Goal: Obtain resource: Download file/media

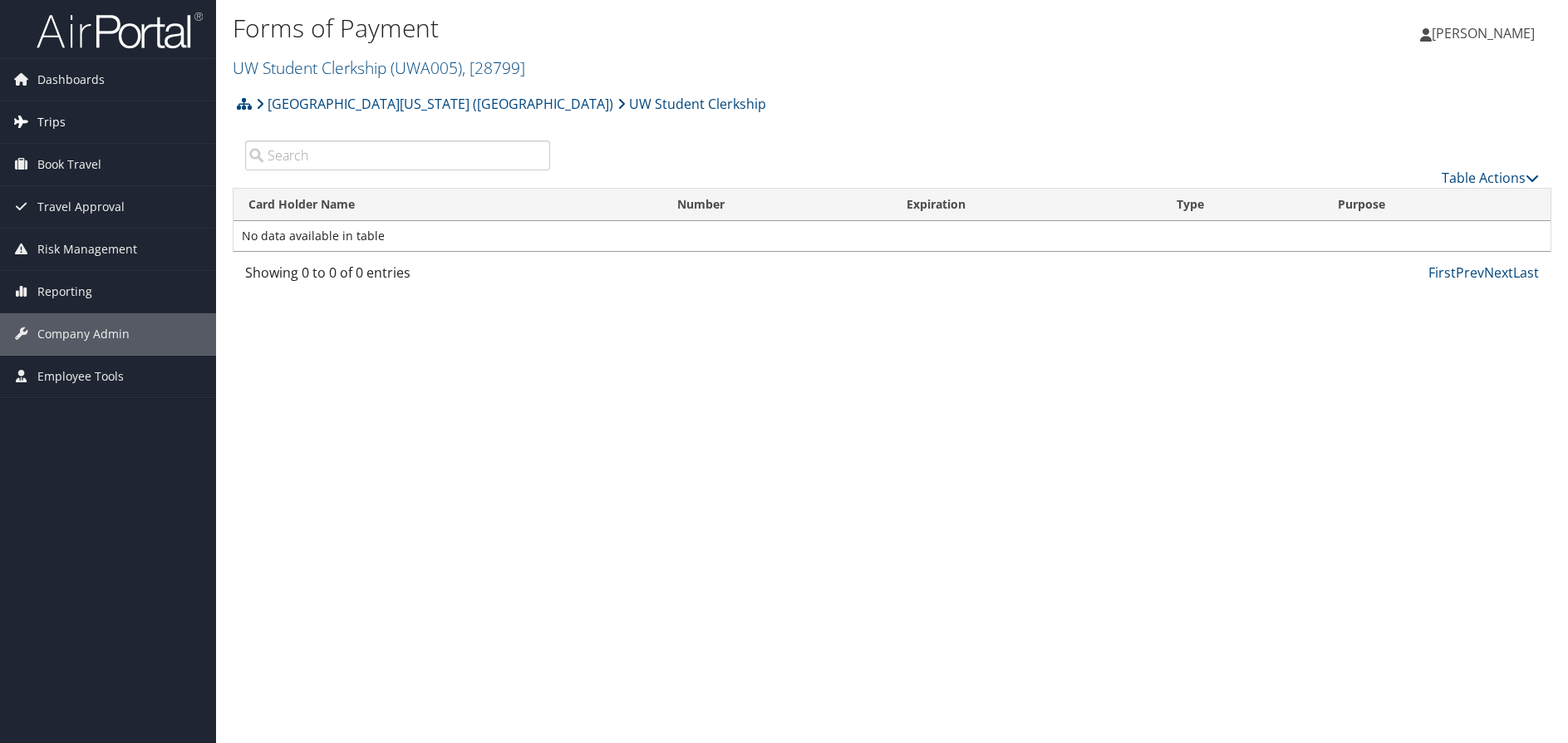
click at [48, 124] on span "Trips" at bounding box center [51, 122] width 28 height 41
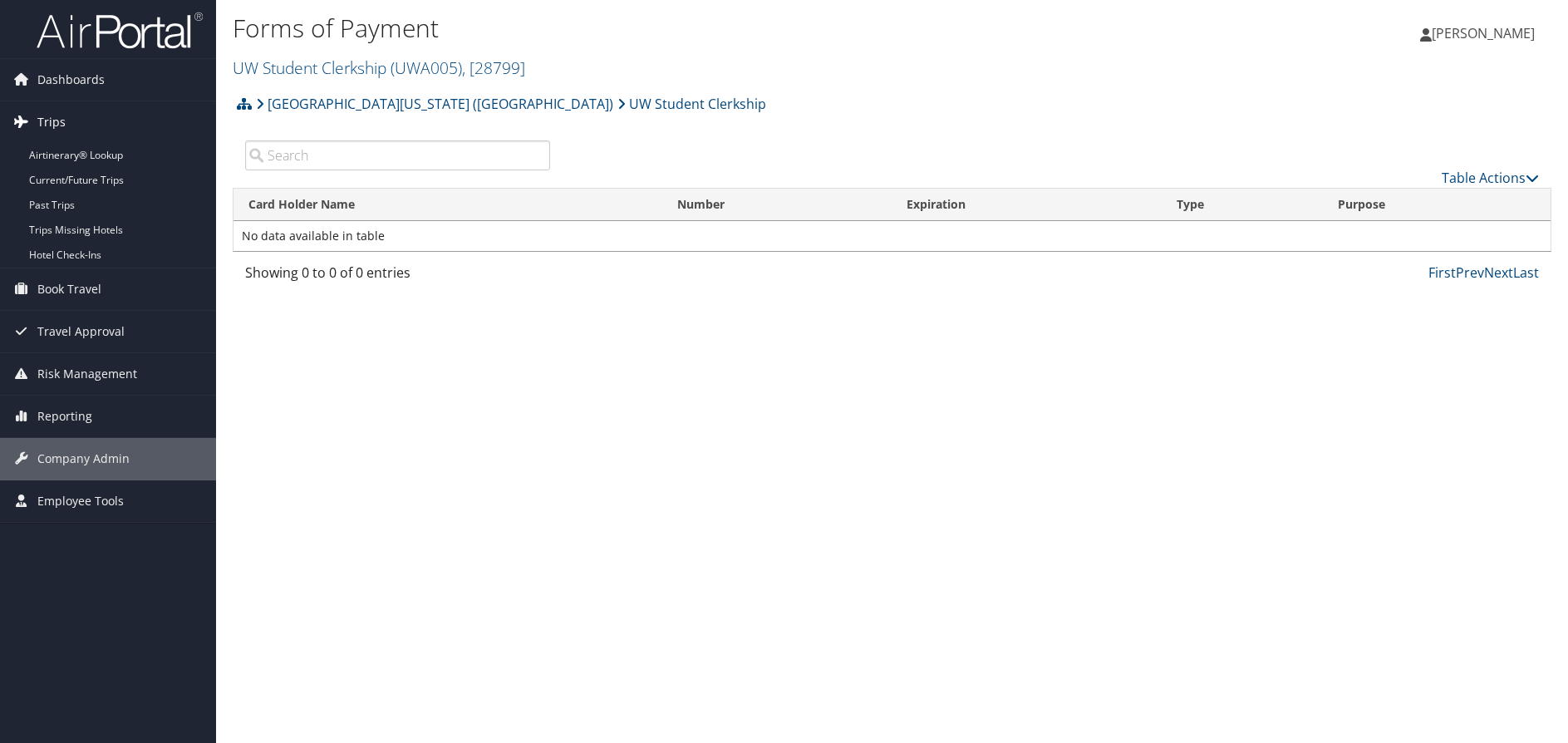
click at [114, 142] on link "Trips" at bounding box center [108, 122] width 216 height 41
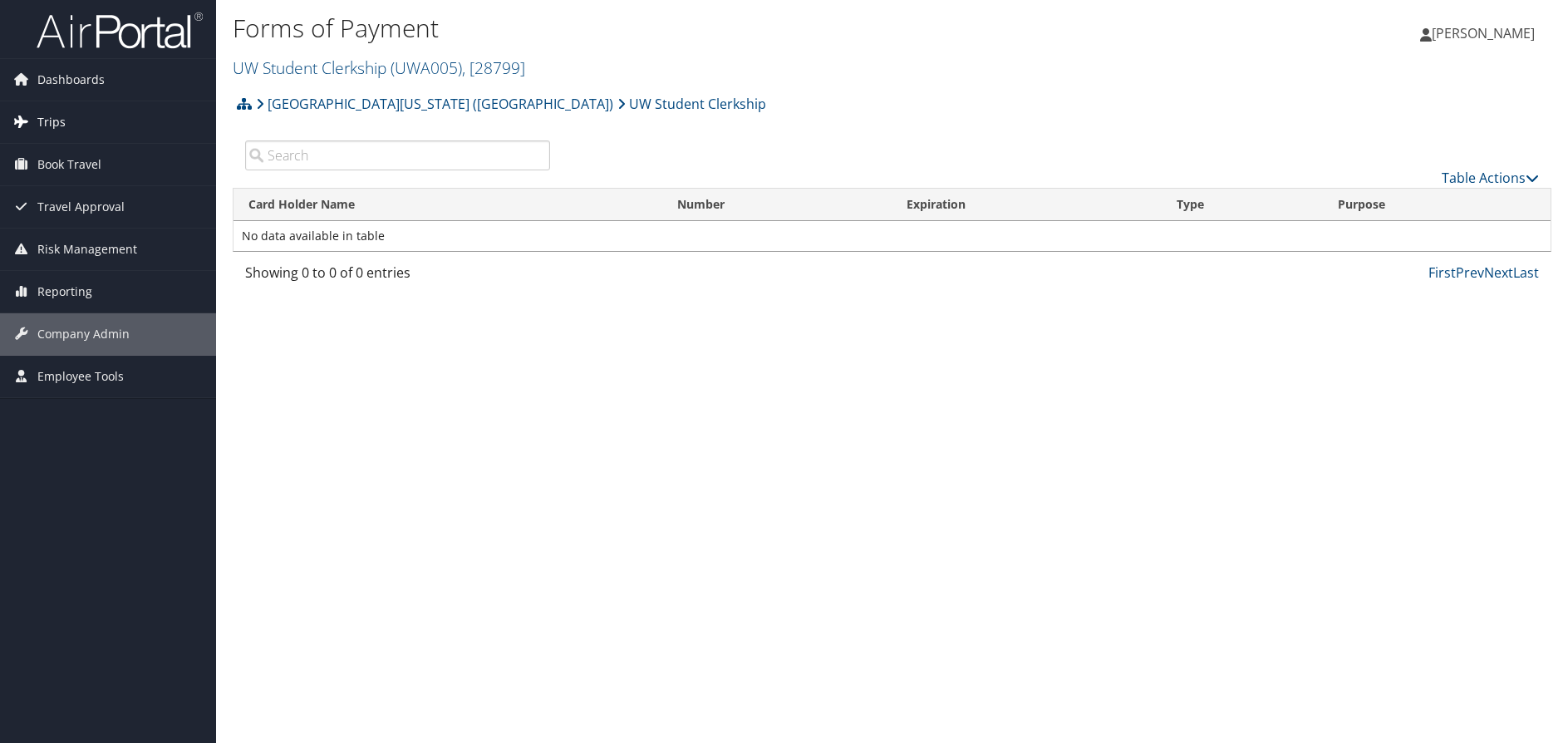
click at [50, 104] on span "Trips" at bounding box center [51, 122] width 28 height 41
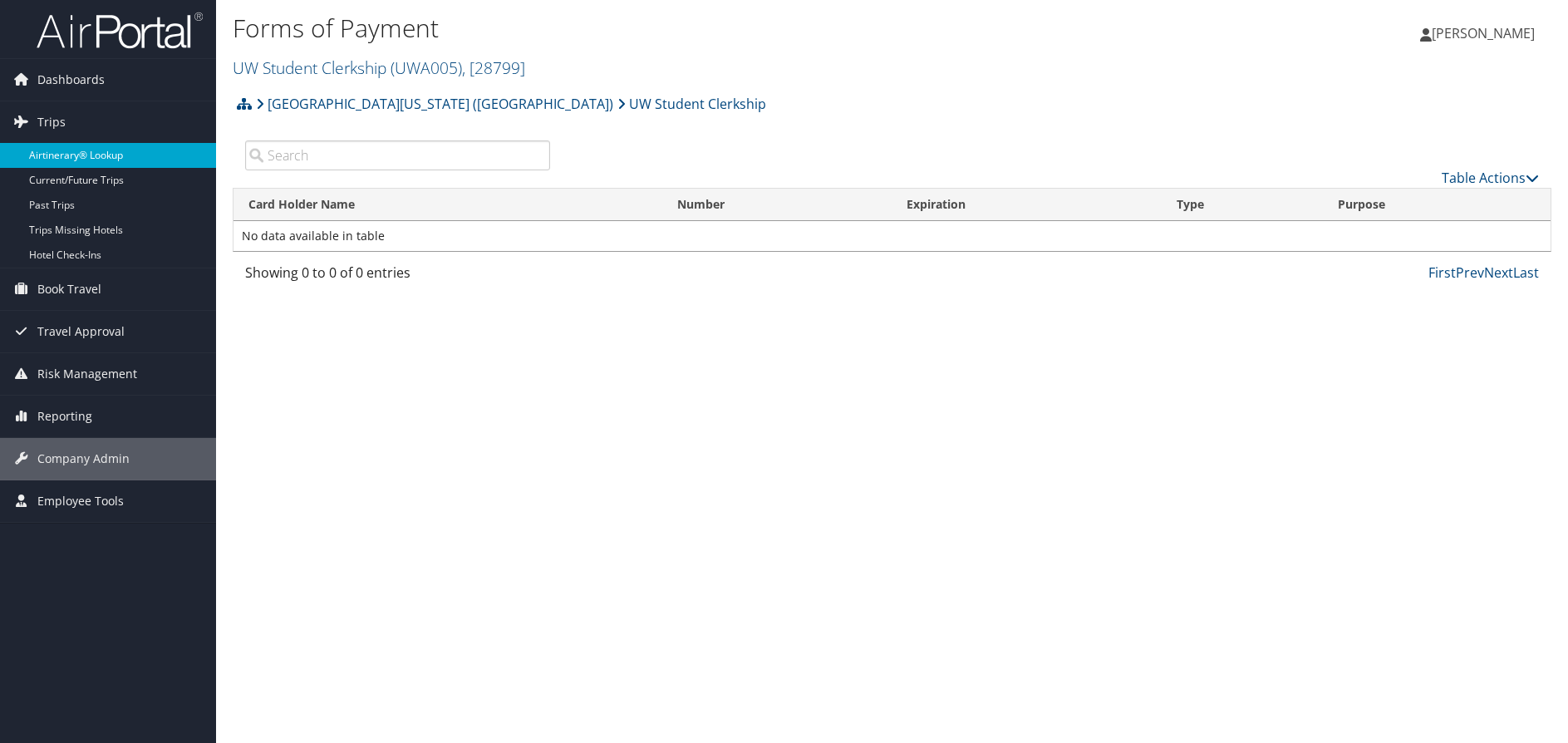
click at [49, 145] on link "Airtinerary® Lookup" at bounding box center [108, 156] width 216 height 25
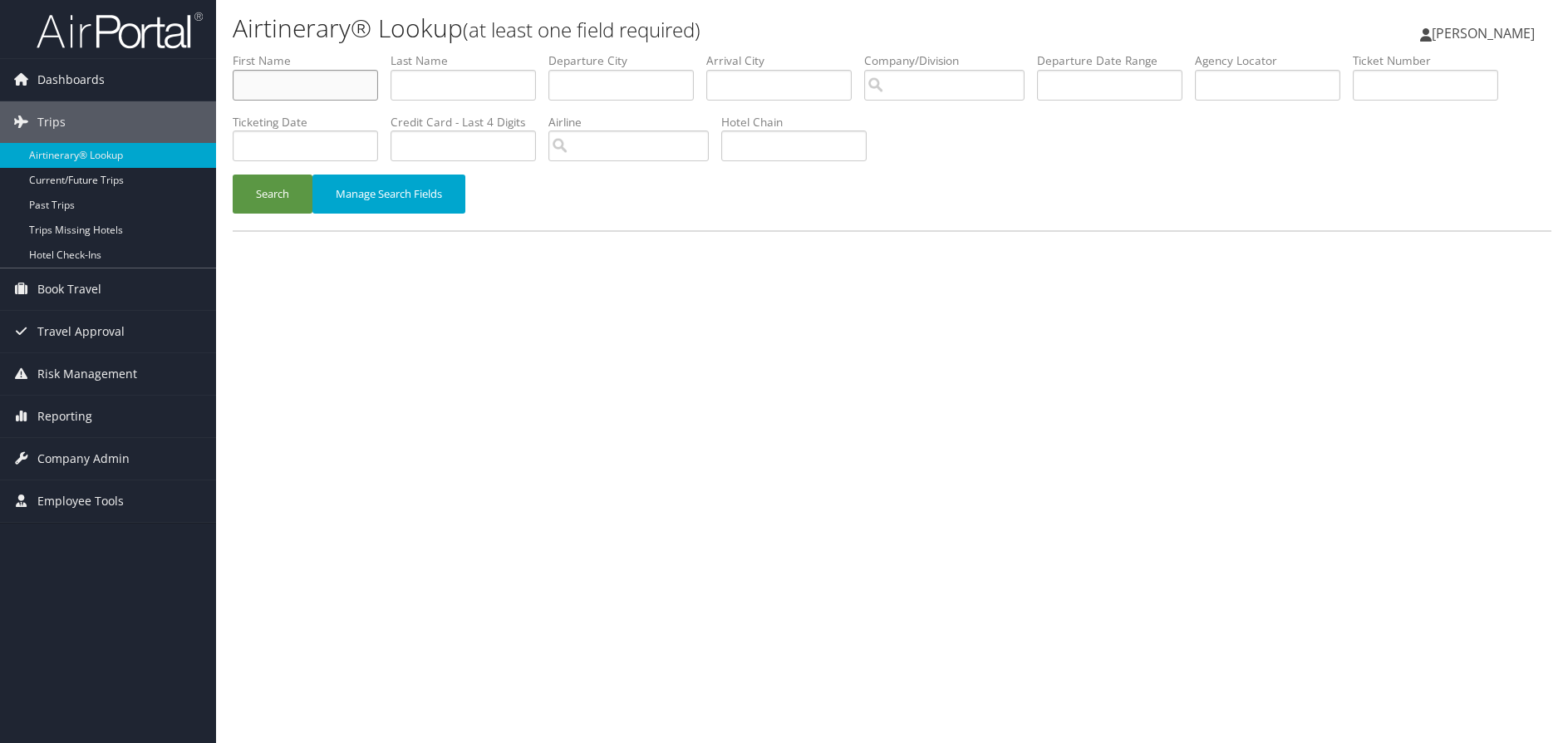
click at [315, 81] on input "text" at bounding box center [305, 86] width 146 height 31
click at [1420, 81] on input "text" at bounding box center [1426, 86] width 146 height 31
paste input "0277310677482"
click at [239, 196] on button "Search" at bounding box center [272, 194] width 80 height 39
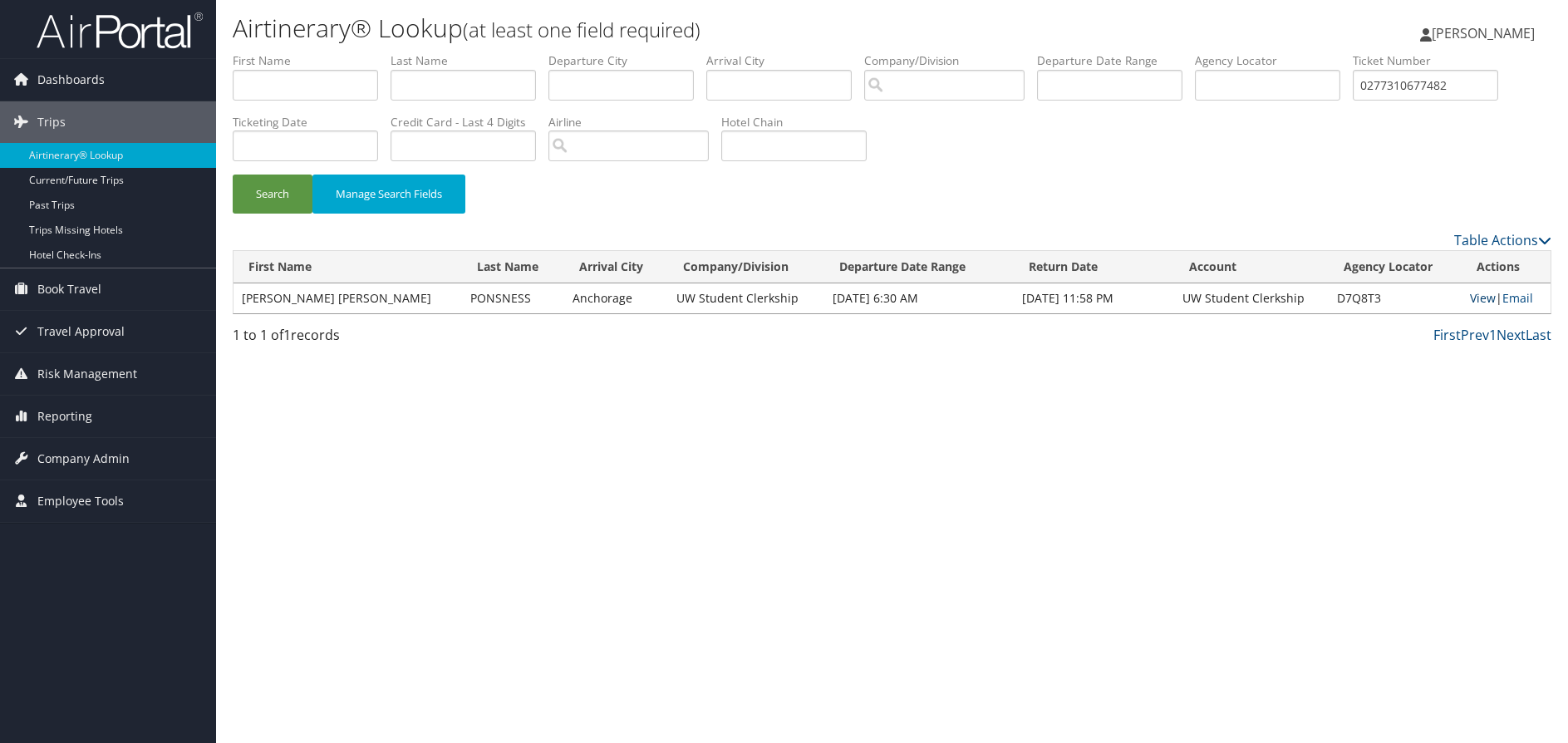
click at [1470, 302] on link "View" at bounding box center [1482, 298] width 26 height 16
click at [1451, 85] on input "0277310677482" at bounding box center [1426, 86] width 146 height 31
drag, startPoint x: 1493, startPoint y: 86, endPoint x: 1139, endPoint y: 70, distance: 354.4
click at [1139, 52] on ul "First Name Last Name Departure City Arrival City Company/Division Airport/City …" at bounding box center [891, 52] width 1319 height 0
paste input "3"
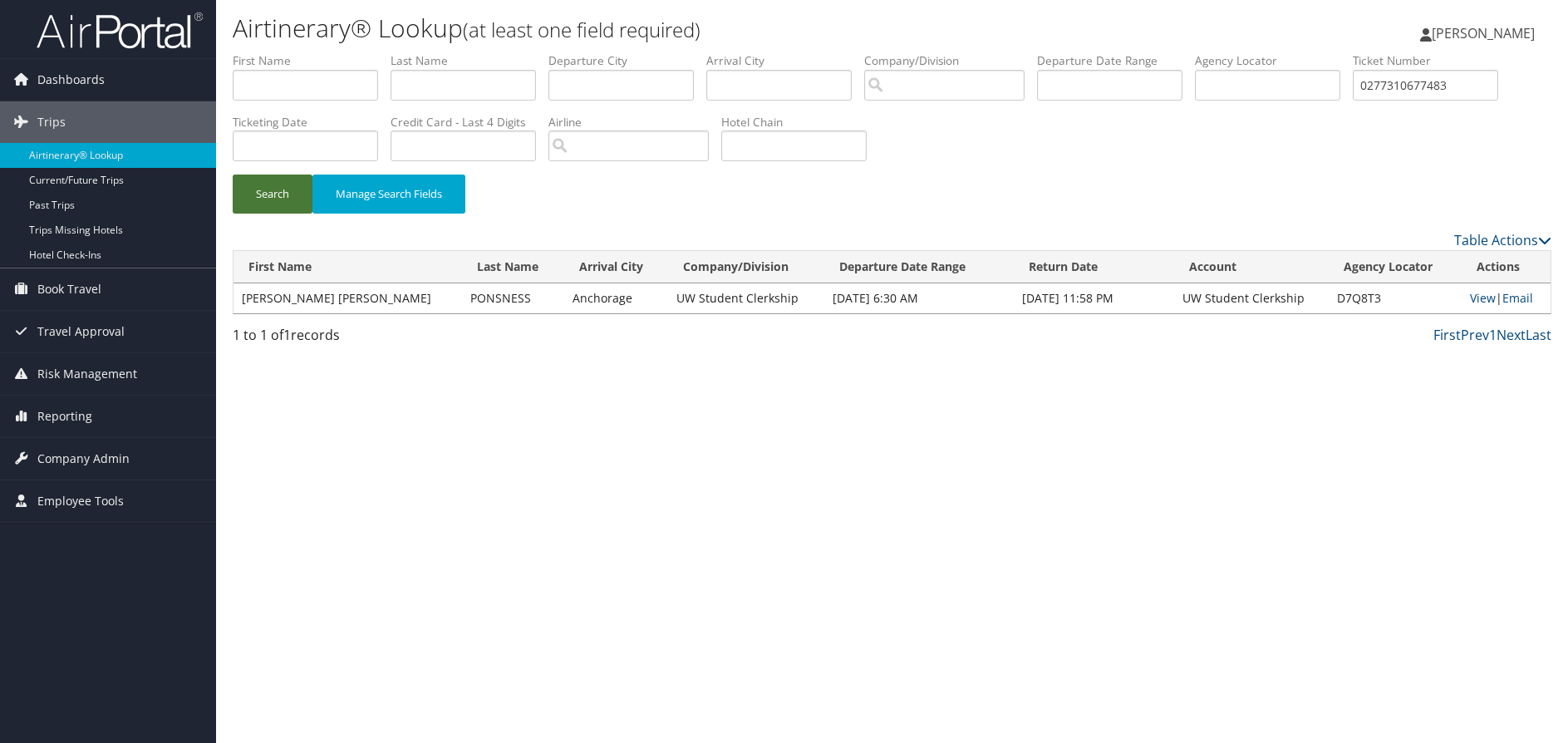
click at [290, 195] on button "Search" at bounding box center [272, 194] width 80 height 39
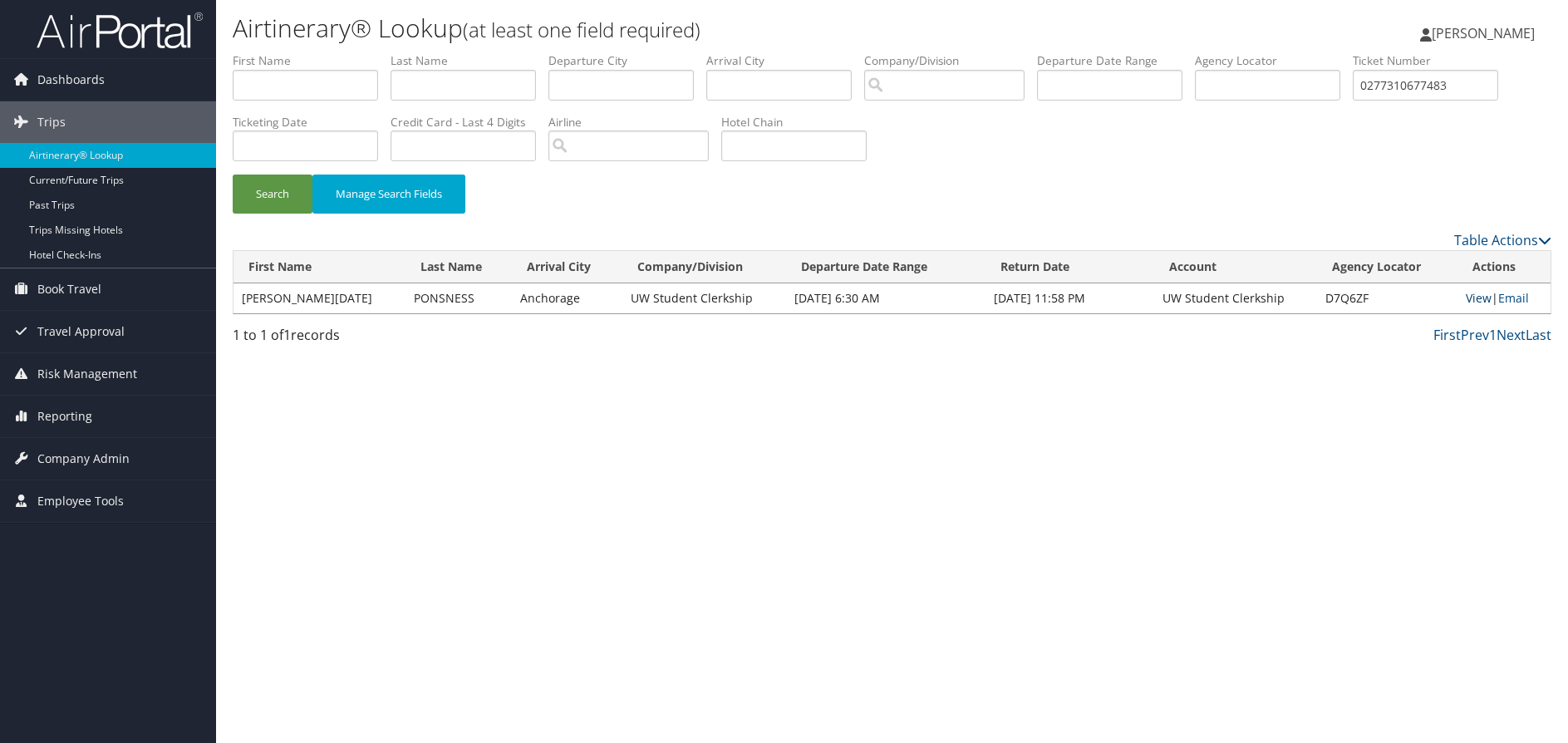
click at [1472, 298] on link "View" at bounding box center [1478, 298] width 26 height 16
drag, startPoint x: 1485, startPoint y: 79, endPoint x: 1246, endPoint y: 79, distance: 239.0
click at [1246, 52] on ul "First Name Last Name Departure City Arrival City Company/Division Airport/City …" at bounding box center [891, 52] width 1319 height 0
paste input "1737310775139"
click at [232, 175] on button "Search" at bounding box center [272, 194] width 80 height 39
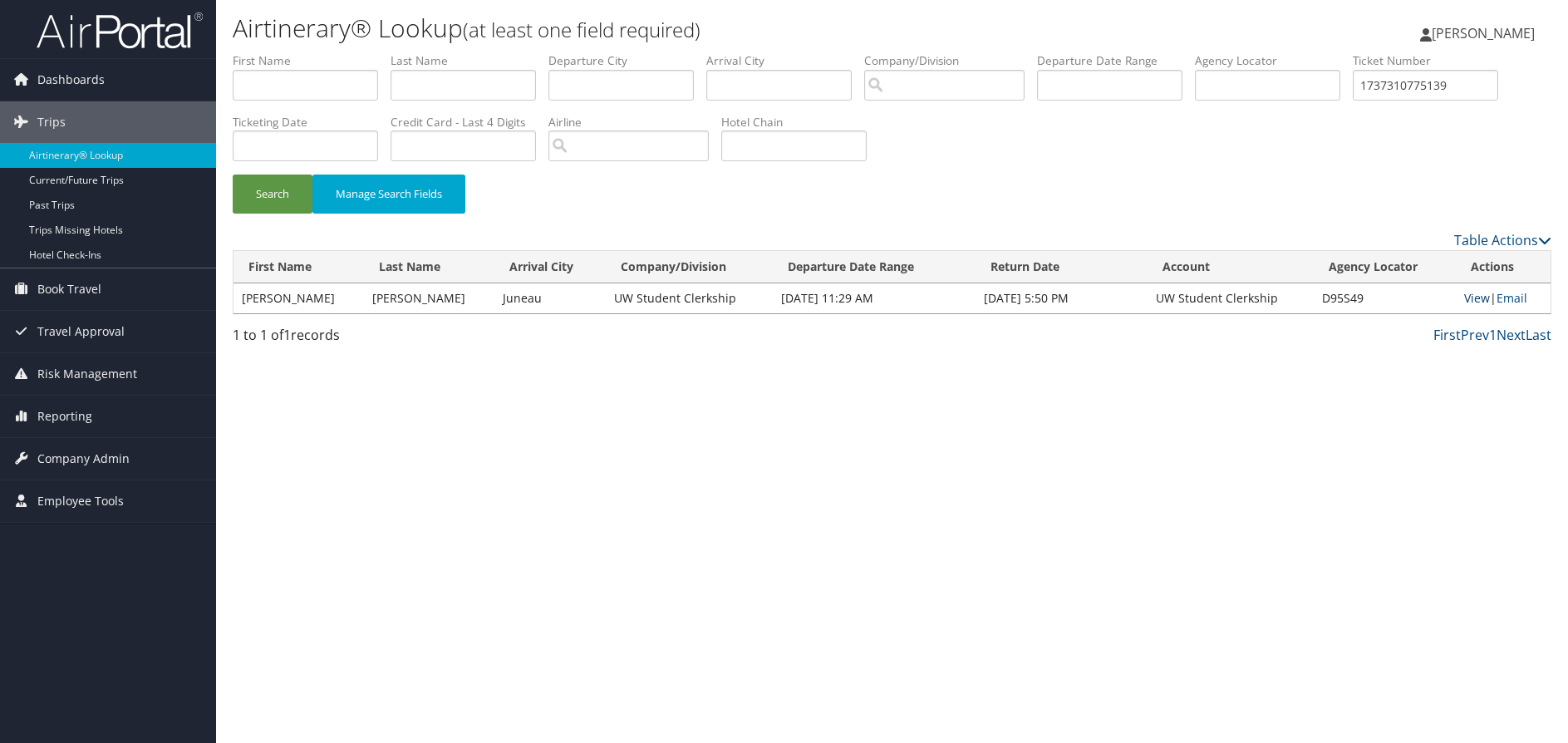
click at [1464, 302] on link "View" at bounding box center [1477, 298] width 26 height 16
drag, startPoint x: 1483, startPoint y: 91, endPoint x: 1325, endPoint y: 81, distance: 158.3
click at [1325, 52] on ul "First Name Last Name Departure City Arrival City Company/Division Airport/City …" at bounding box center [891, 52] width 1319 height 0
paste input "89008977380315"
click at [232, 175] on button "Search" at bounding box center [272, 194] width 80 height 39
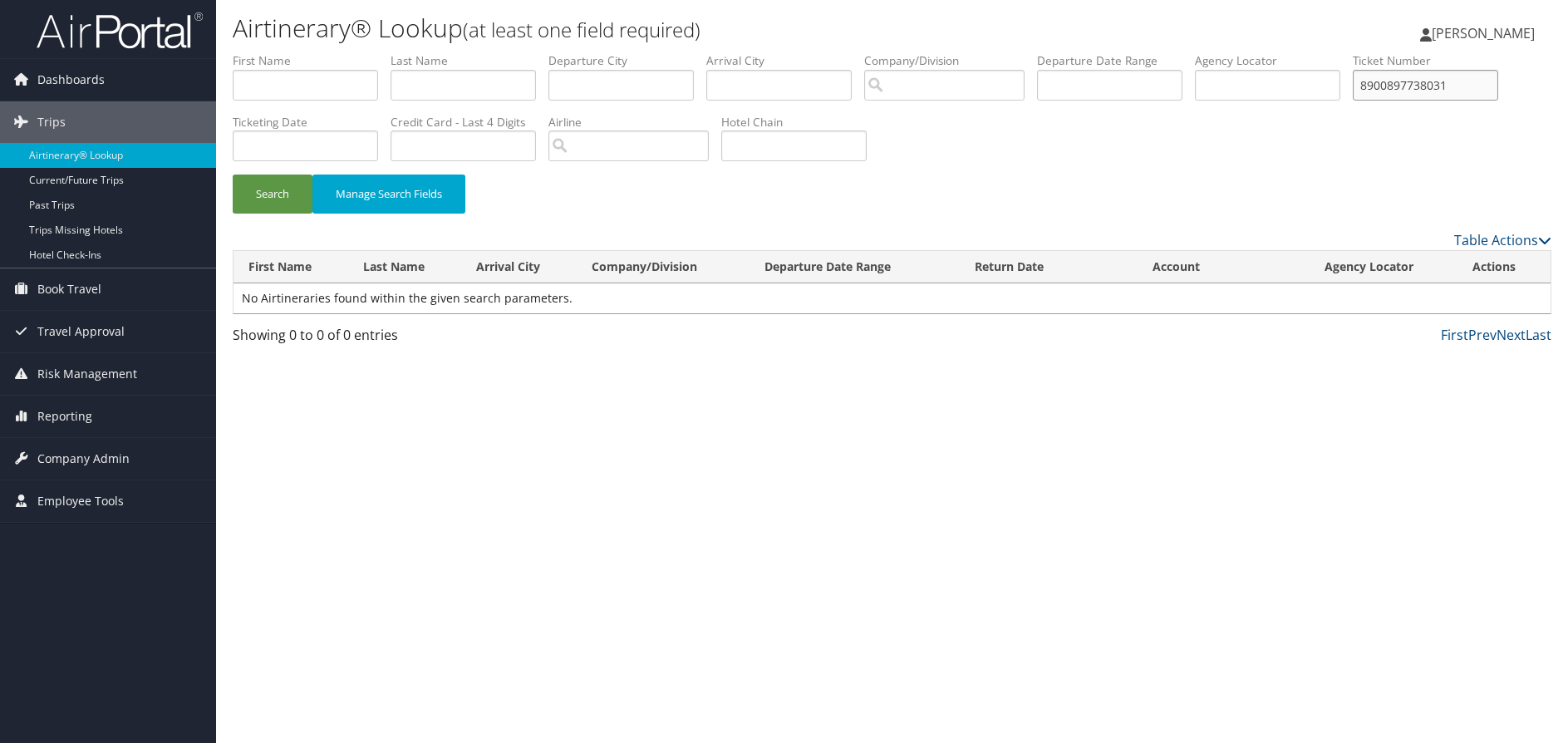
click at [232, 175] on button "Search" at bounding box center [272, 194] width 80 height 39
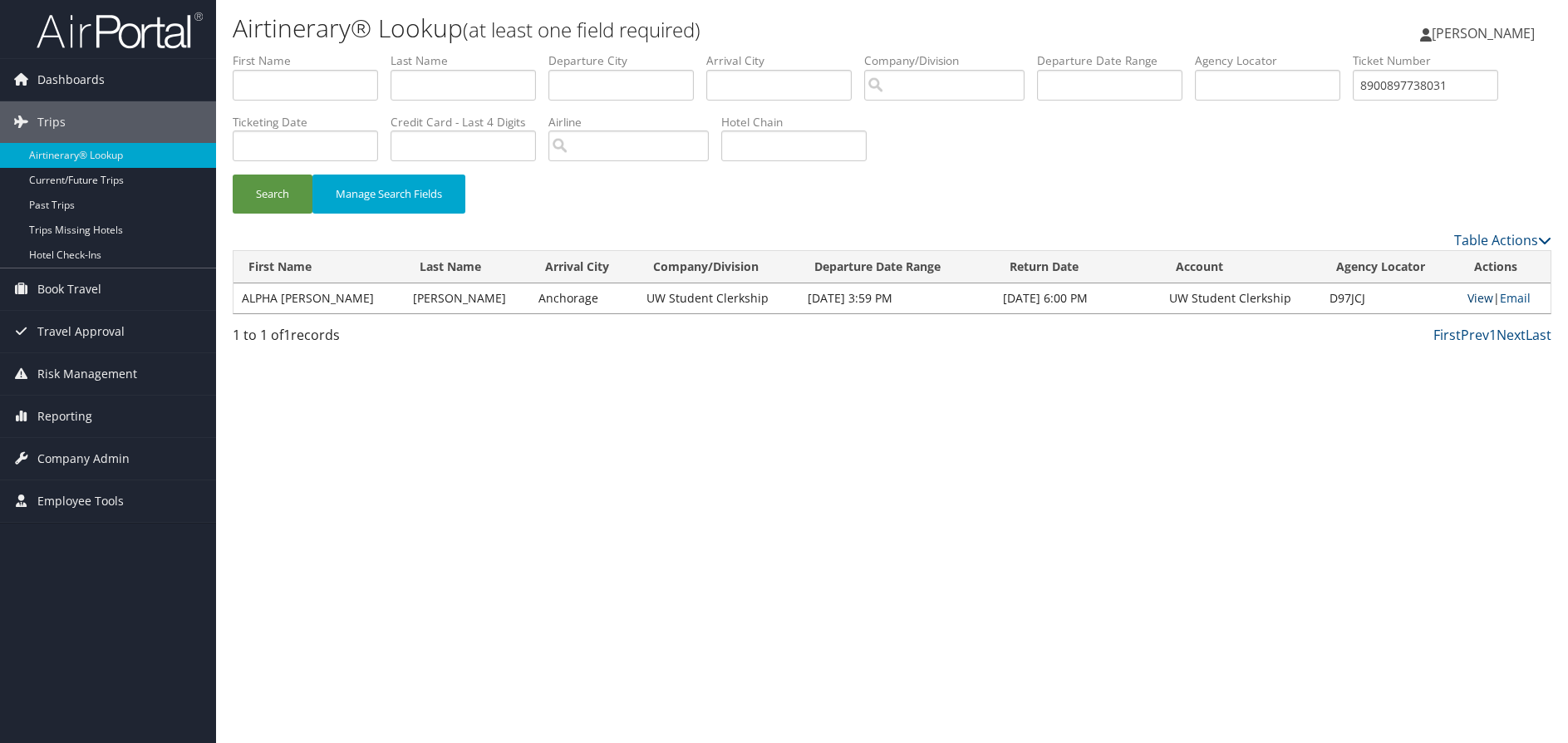
click at [1467, 301] on link "View" at bounding box center [1480, 298] width 26 height 16
drag, startPoint x: 1454, startPoint y: 90, endPoint x: 1475, endPoint y: 90, distance: 21.0
click at [1455, 90] on input "8900897738031" at bounding box center [1426, 86] width 146 height 31
click at [1316, 52] on ul "First Name Last Name Departure City Arrival City Company/Division Airport/City …" at bounding box center [891, 52] width 1319 height 0
paste input "006731081961"
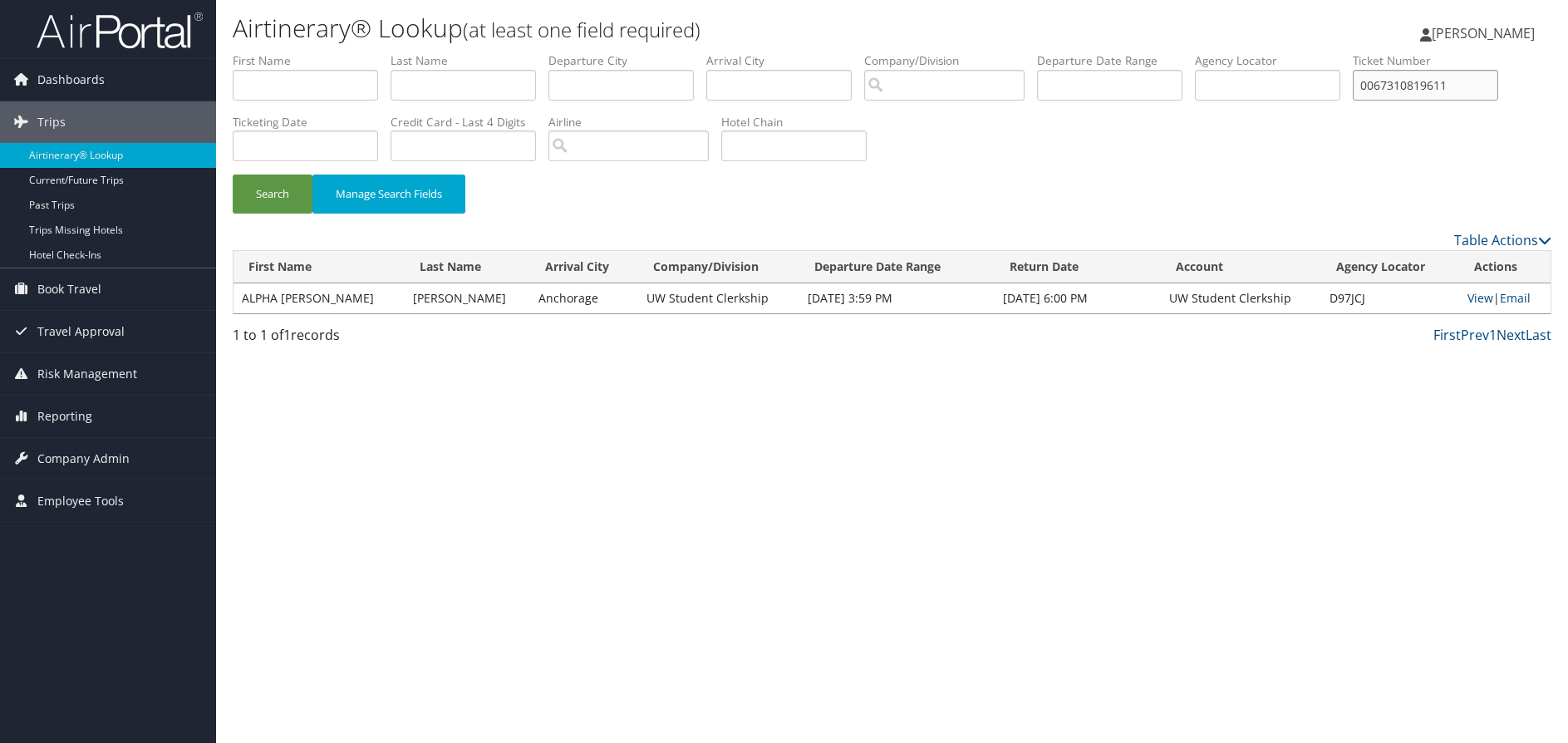
click at [232, 175] on button "Search" at bounding box center [272, 194] width 80 height 39
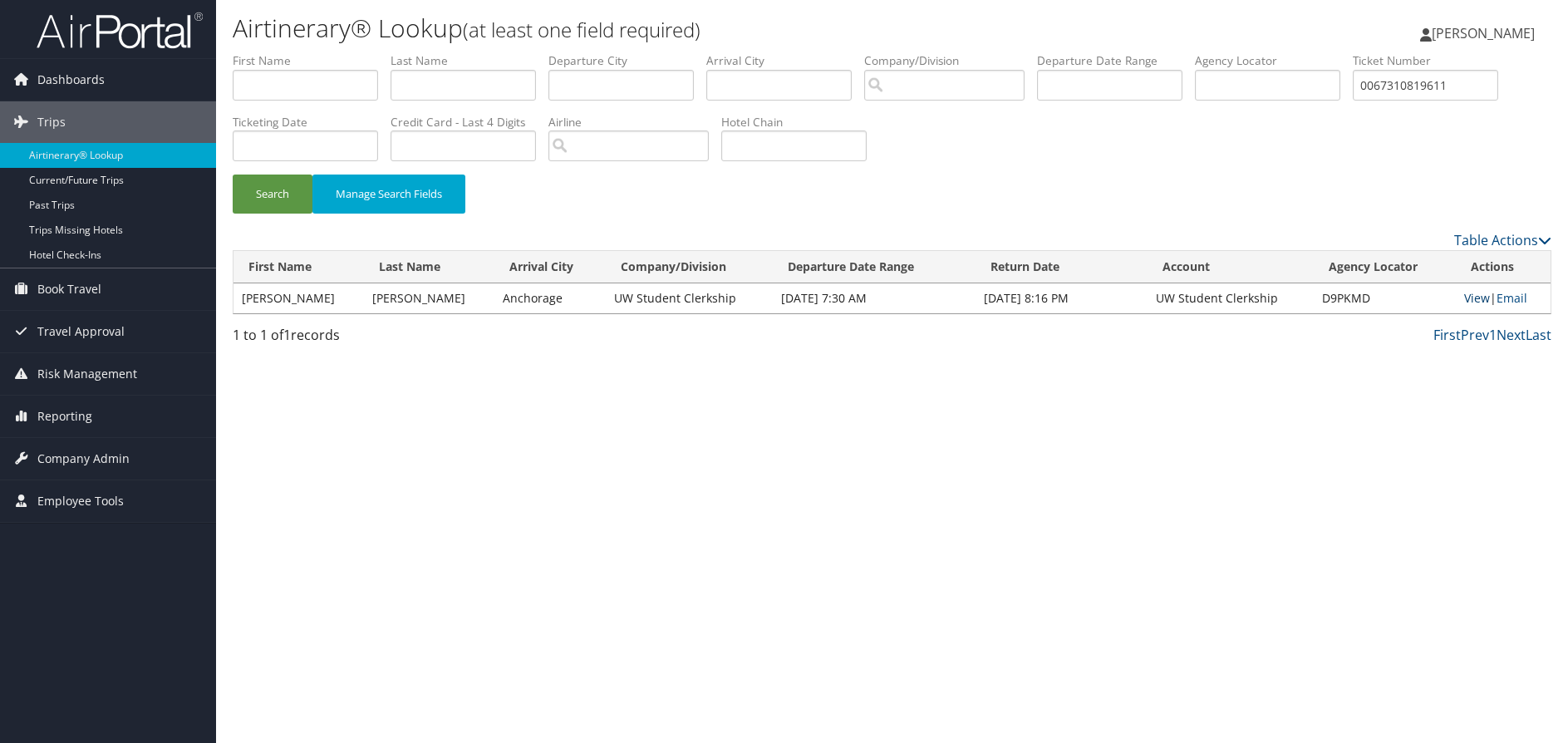
click at [1472, 296] on link "View" at bounding box center [1477, 298] width 26 height 16
click at [1449, 82] on input "0067310819611" at bounding box center [1426, 86] width 146 height 31
drag, startPoint x: 1482, startPoint y: 83, endPoint x: 1257, endPoint y: 84, distance: 225.0
click at [1257, 52] on ul "First Name Last Name Departure City Arrival City Company/Division Airport/City …" at bounding box center [891, 52] width 1319 height 0
paste input "89008977452043"
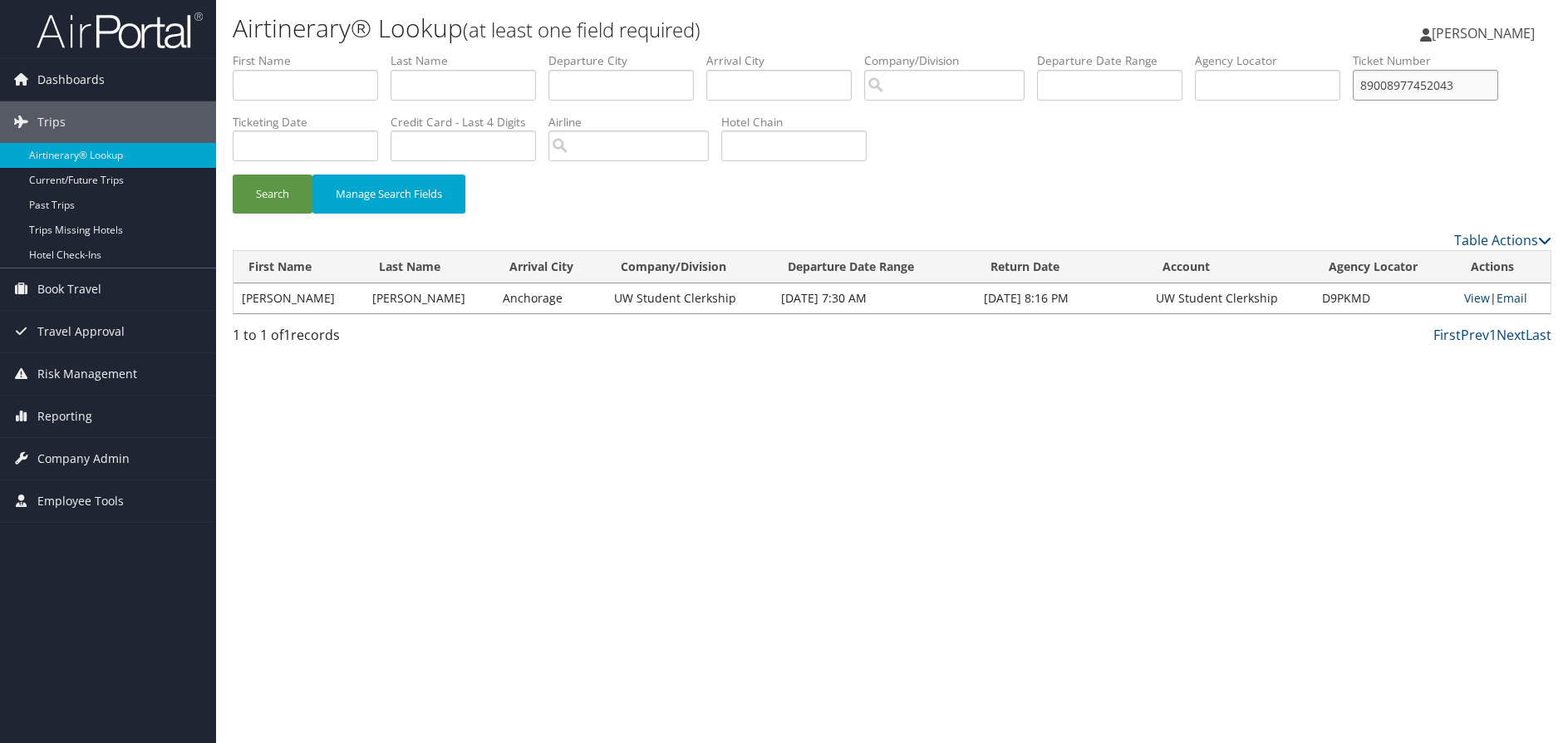
click at [232, 175] on button "Search" at bounding box center [272, 194] width 80 height 39
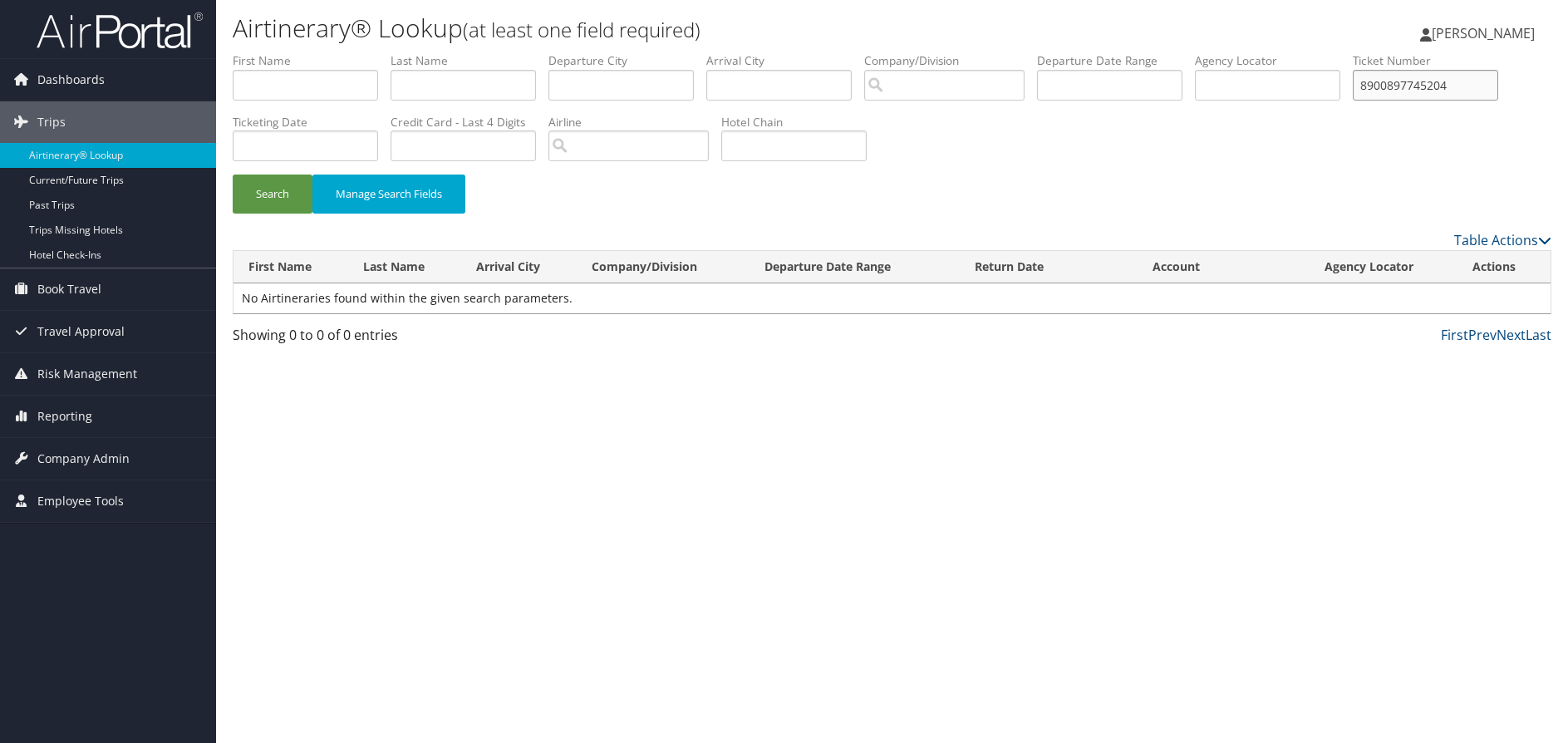
type input "8900897745204"
click at [232, 175] on button "Search" at bounding box center [272, 194] width 80 height 39
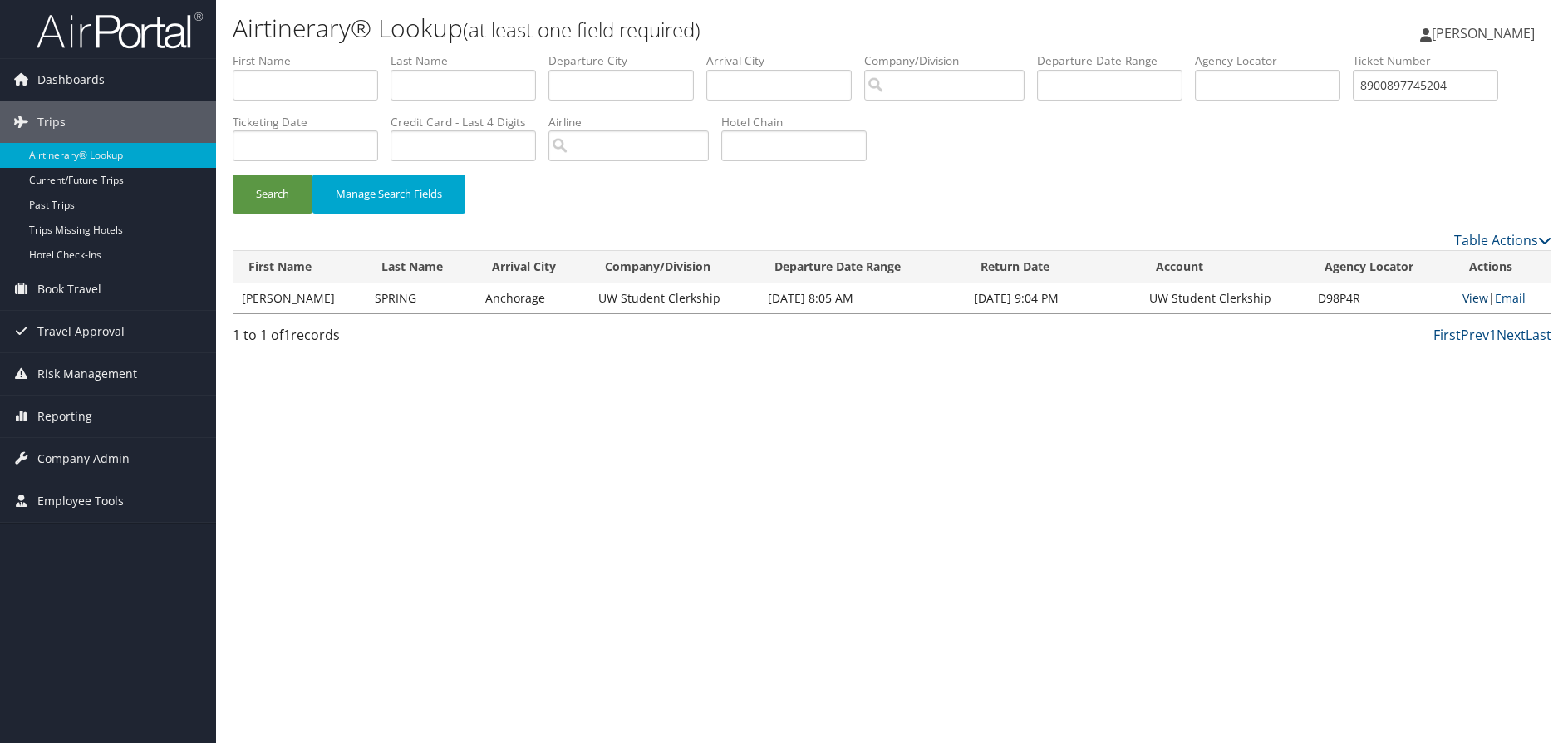
click at [1471, 303] on link "View" at bounding box center [1475, 298] width 26 height 16
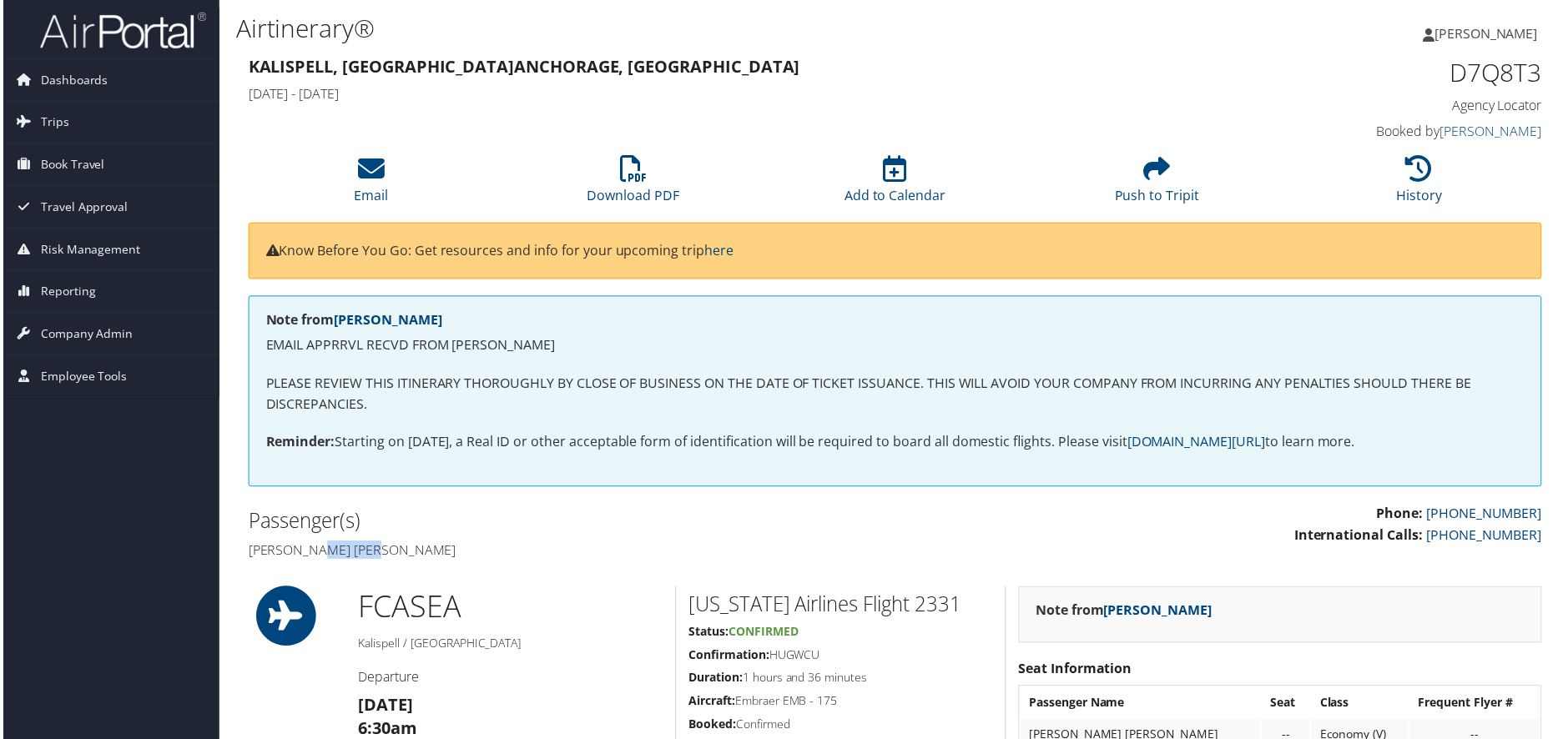
drag, startPoint x: 398, startPoint y: 550, endPoint x: 319, endPoint y: 547, distance: 79.1
click at [319, 547] on h4 "Lars alan Ponsness" at bounding box center [564, 552] width 637 height 18
copy h4 "Ponsness"
click at [645, 172] on li "Download PDF" at bounding box center [632, 181] width 263 height 68
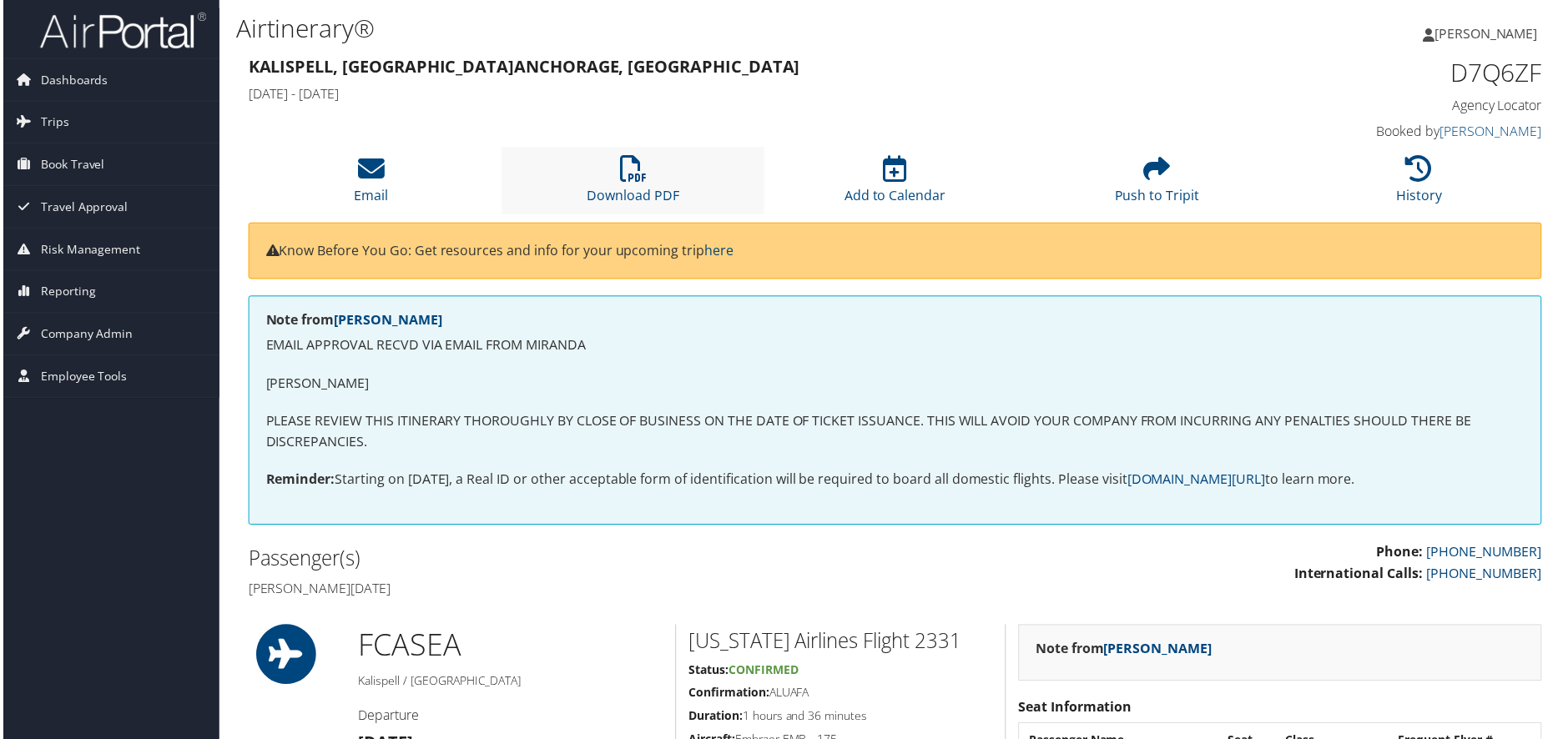
click at [583, 176] on li "Download PDF" at bounding box center [632, 181] width 263 height 68
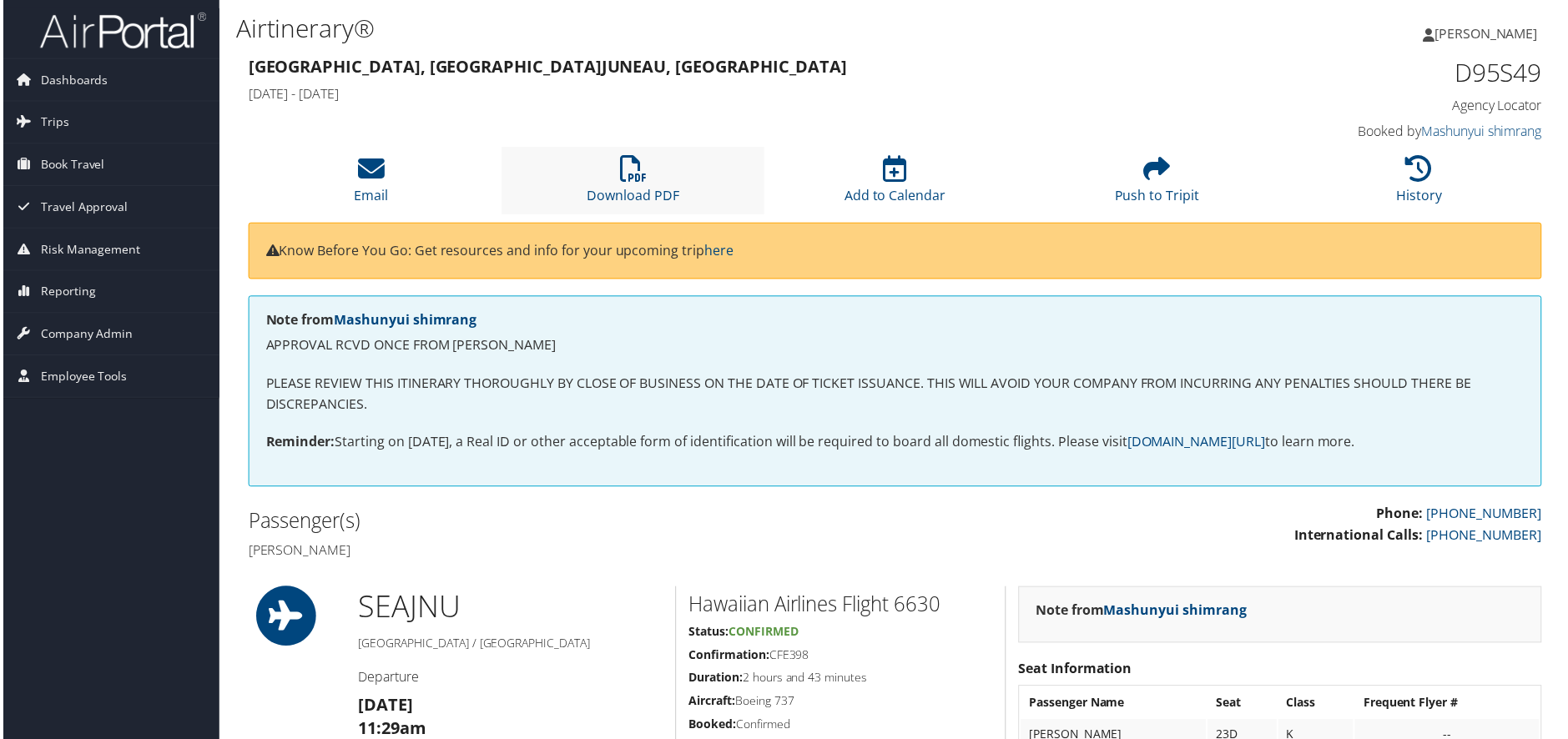
click at [670, 184] on li "Download PDF" at bounding box center [632, 181] width 263 height 68
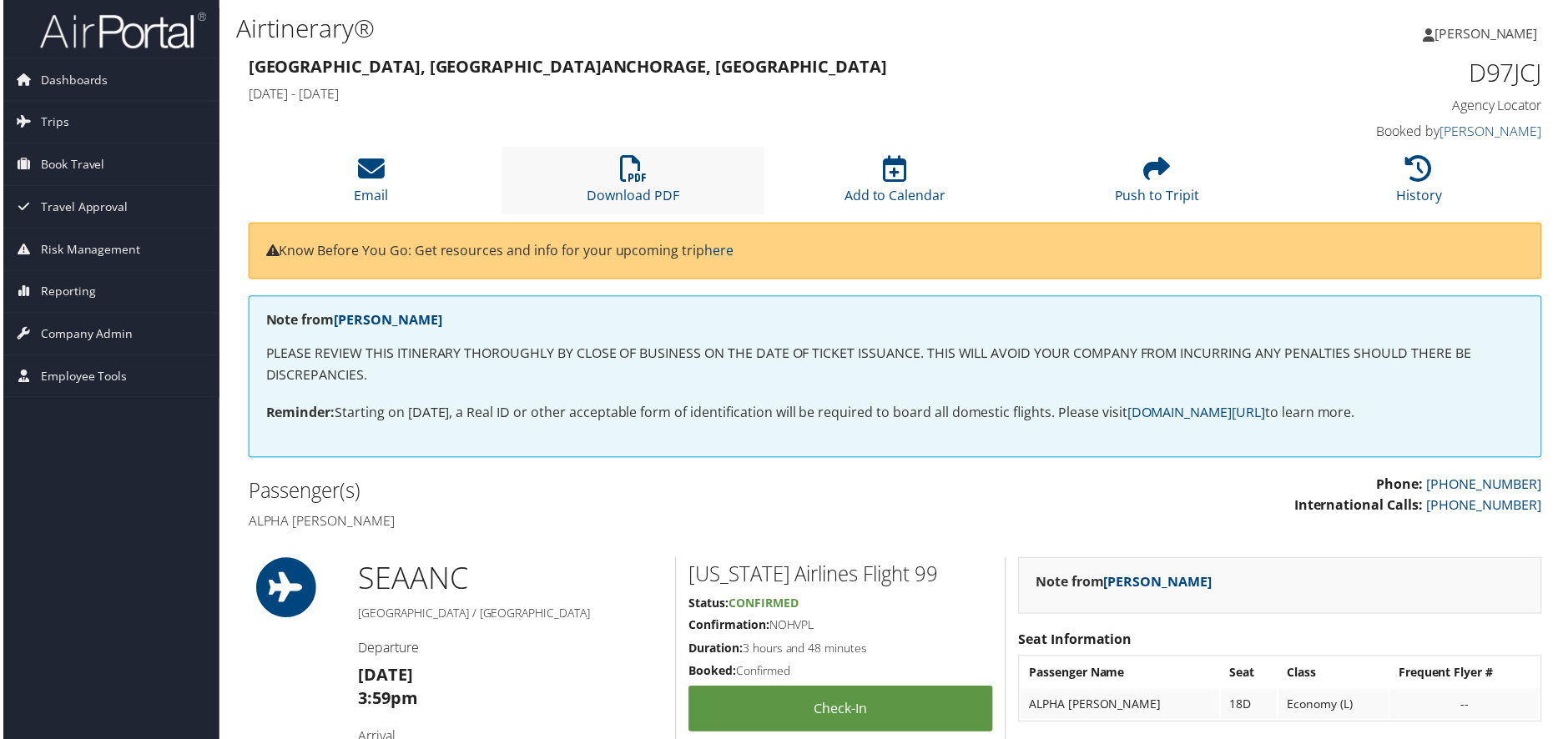
click at [655, 183] on li "Download PDF" at bounding box center [632, 181] width 263 height 68
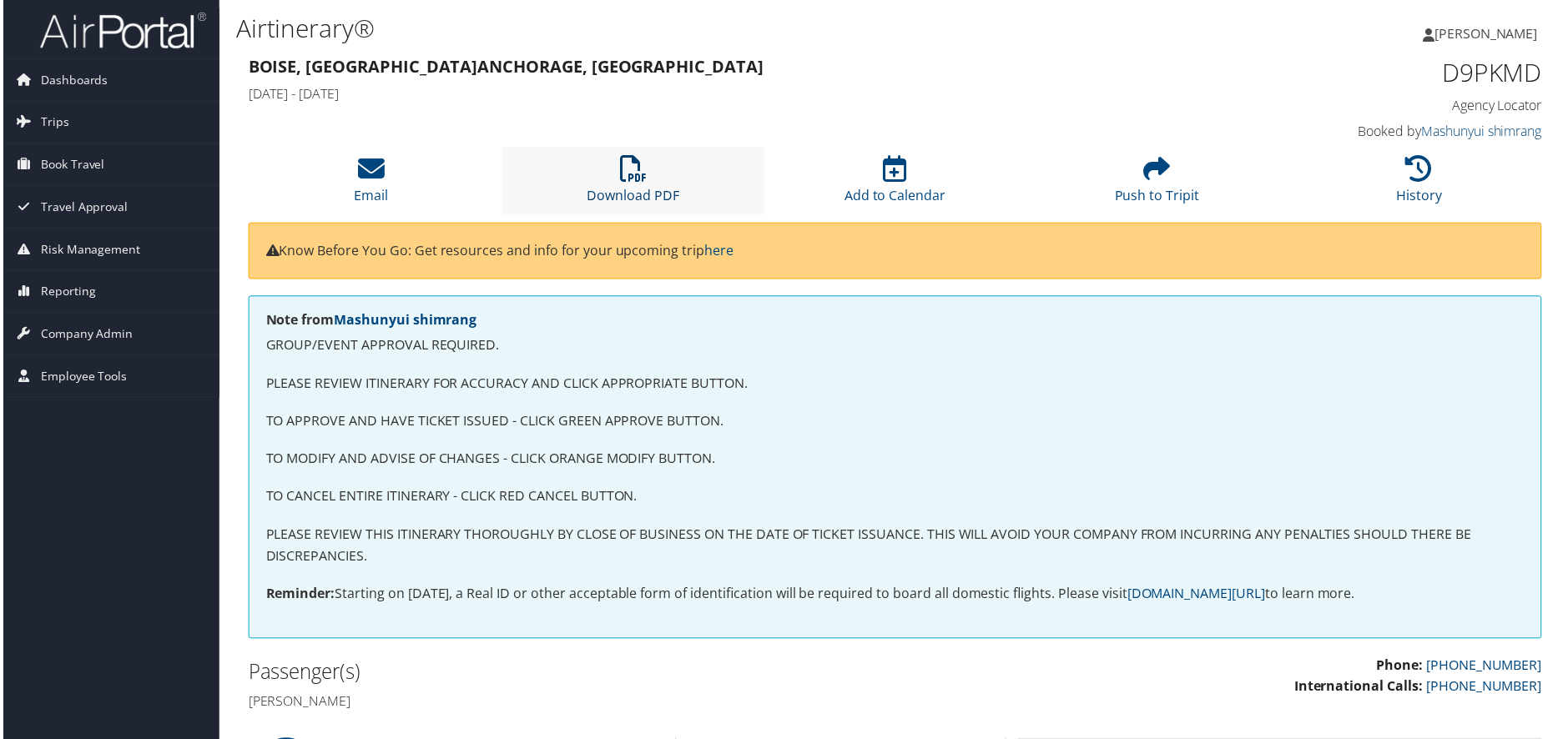
click at [645, 193] on link "Download PDF" at bounding box center [633, 185] width 92 height 40
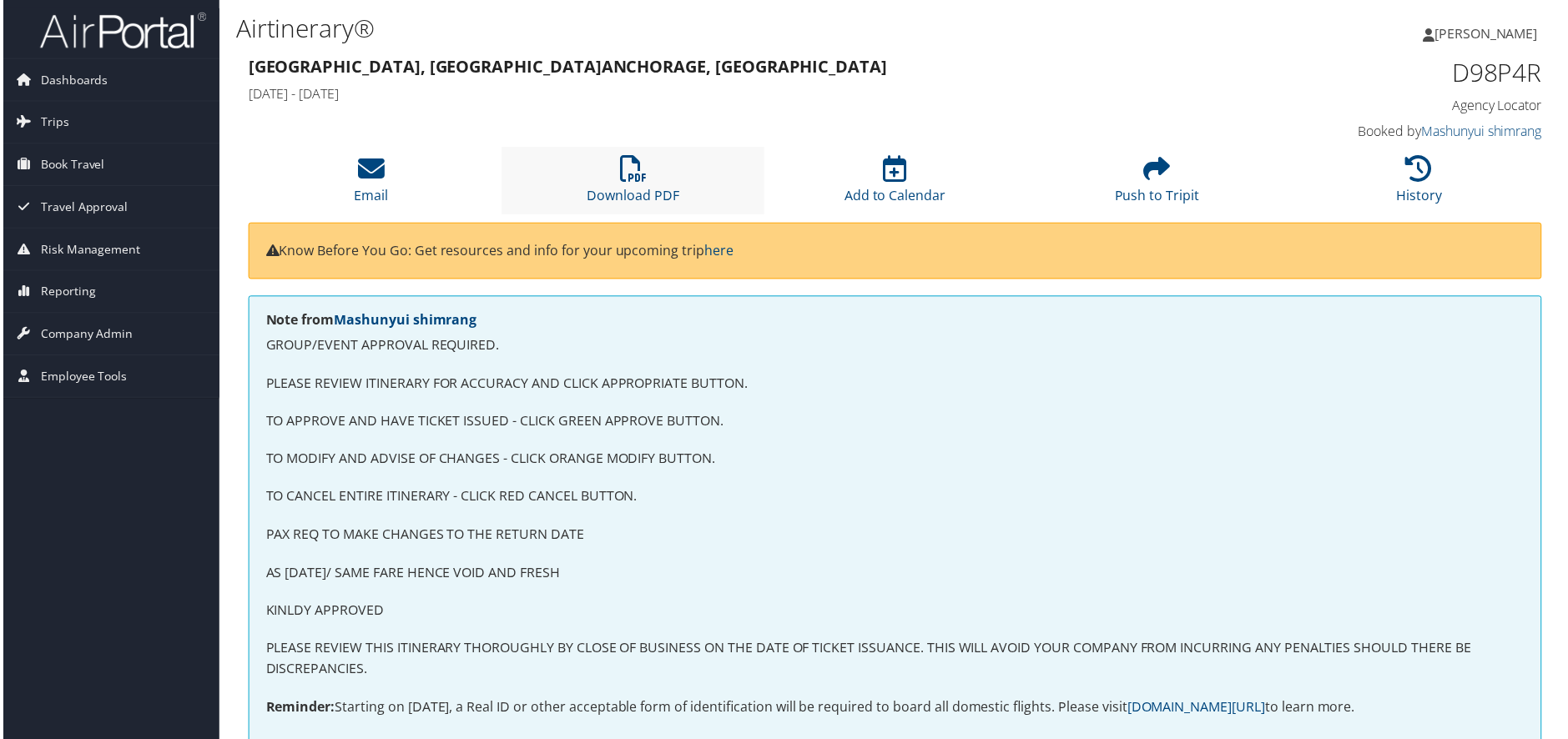
click at [650, 183] on li "Download PDF" at bounding box center [632, 181] width 263 height 68
